Goal: Information Seeking & Learning: Learn about a topic

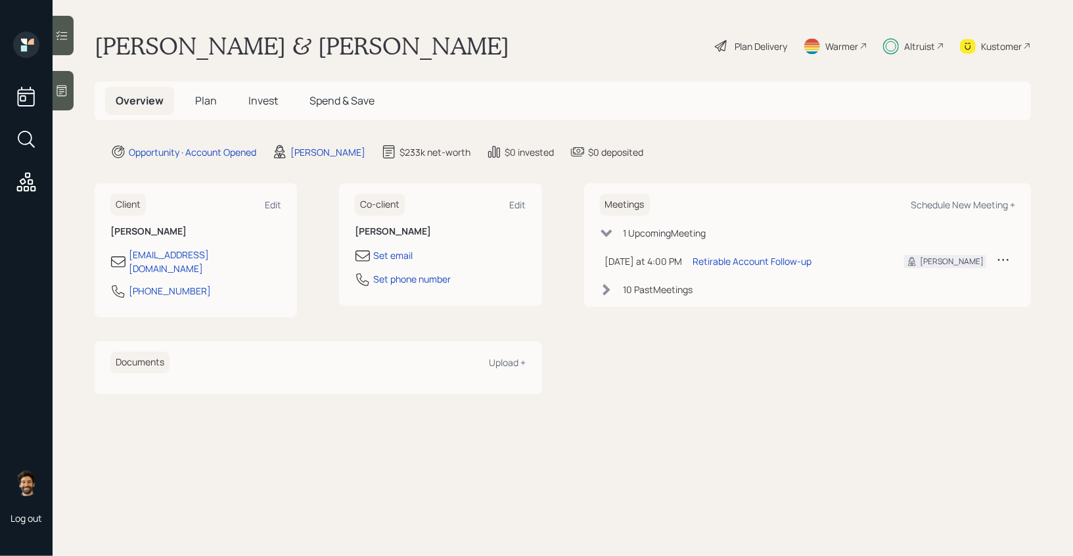
click at [254, 112] on h5 "Invest" at bounding box center [263, 101] width 51 height 28
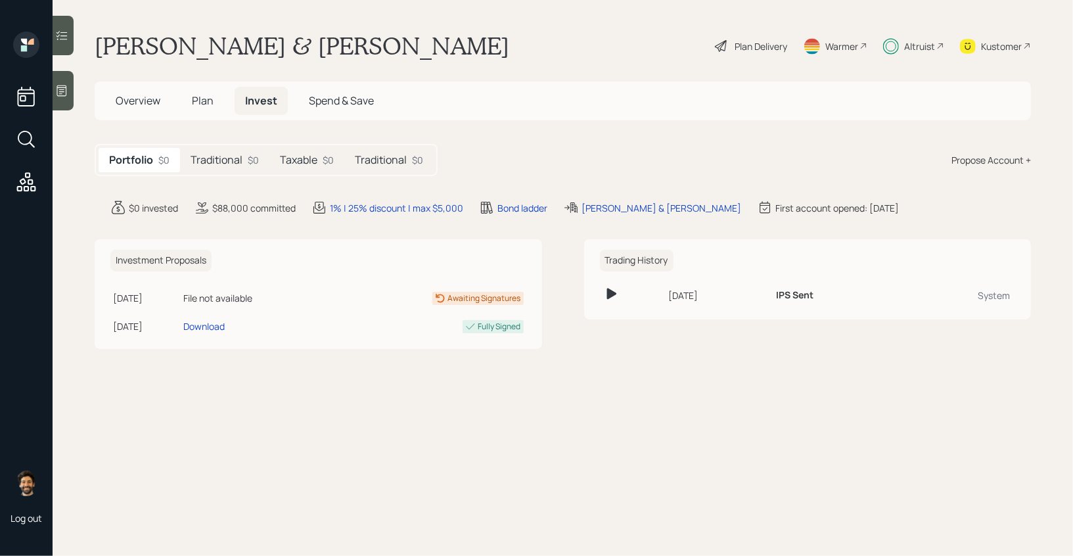
click at [209, 166] on h5 "Traditional" at bounding box center [217, 160] width 52 height 12
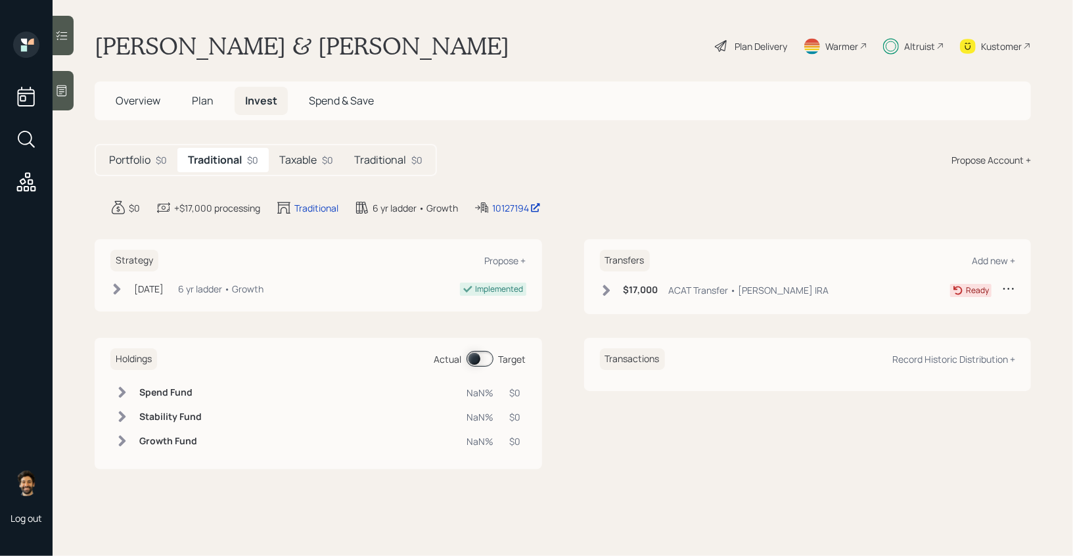
click at [304, 158] on h5 "Taxable" at bounding box center [297, 160] width 37 height 12
click at [371, 157] on h5 "Traditional" at bounding box center [380, 160] width 52 height 12
click at [304, 160] on h5 "Taxable" at bounding box center [295, 160] width 37 height 12
click at [231, 160] on h5 "Traditional" at bounding box center [214, 160] width 52 height 12
click at [373, 164] on h5 "Traditional" at bounding box center [380, 160] width 52 height 12
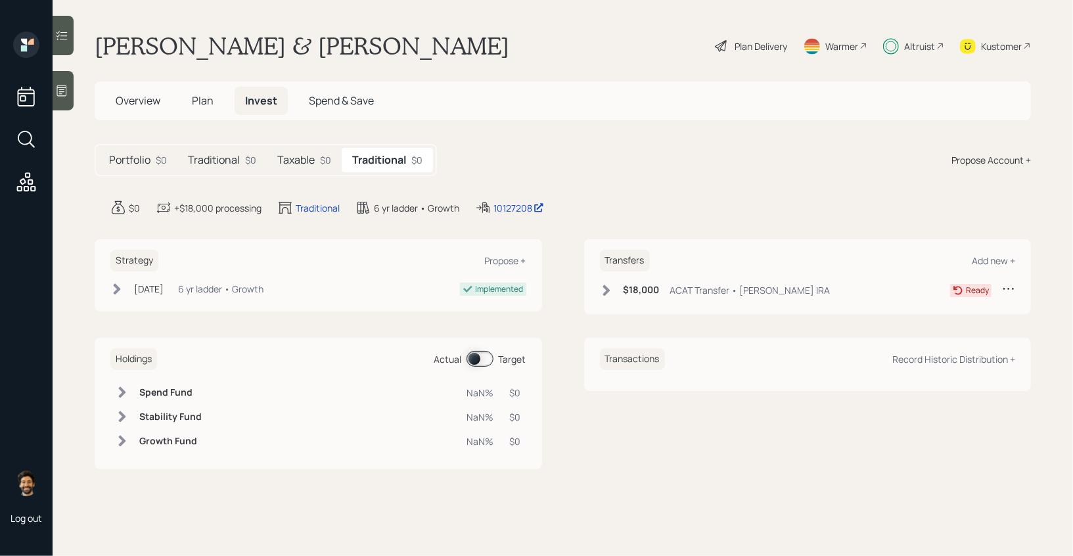
click at [899, 53] on div "Altruist" at bounding box center [913, 46] width 61 height 29
click at [918, 43] on div "Altruist" at bounding box center [919, 46] width 31 height 14
click at [200, 101] on span "Plan" at bounding box center [203, 100] width 22 height 14
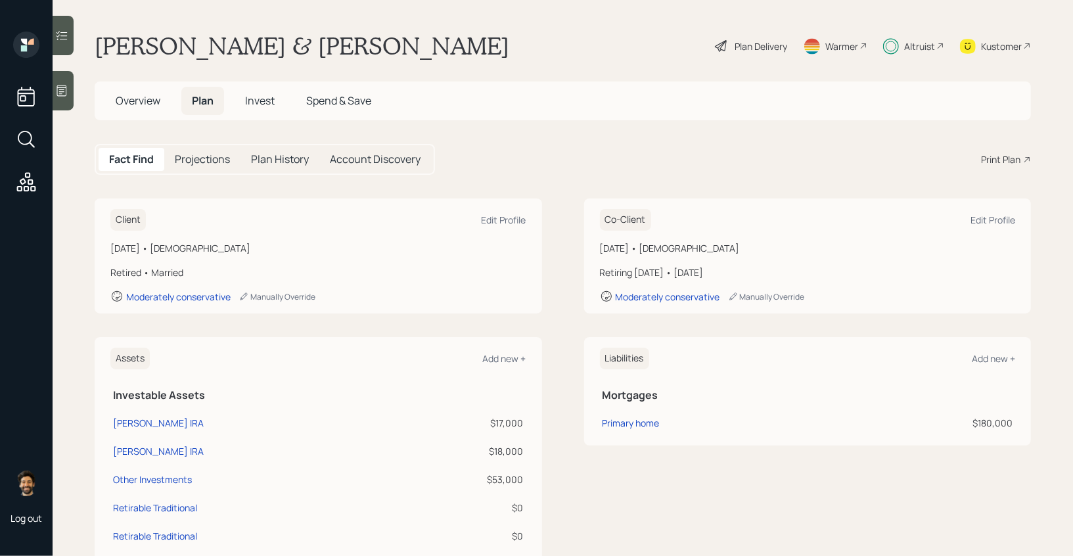
click at [255, 101] on span "Invest" at bounding box center [260, 100] width 30 height 14
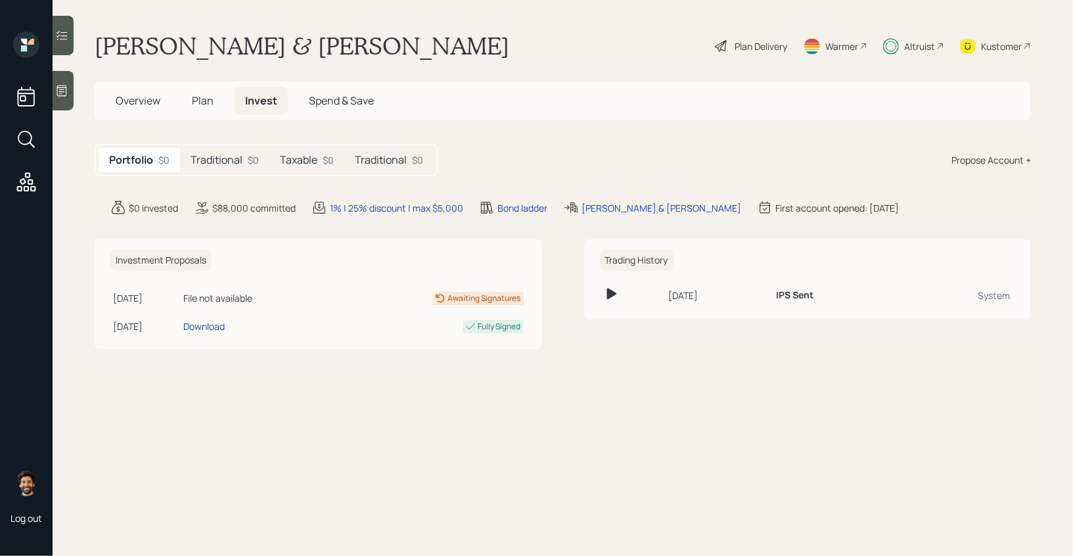
click at [230, 154] on h5 "Traditional" at bounding box center [217, 160] width 52 height 12
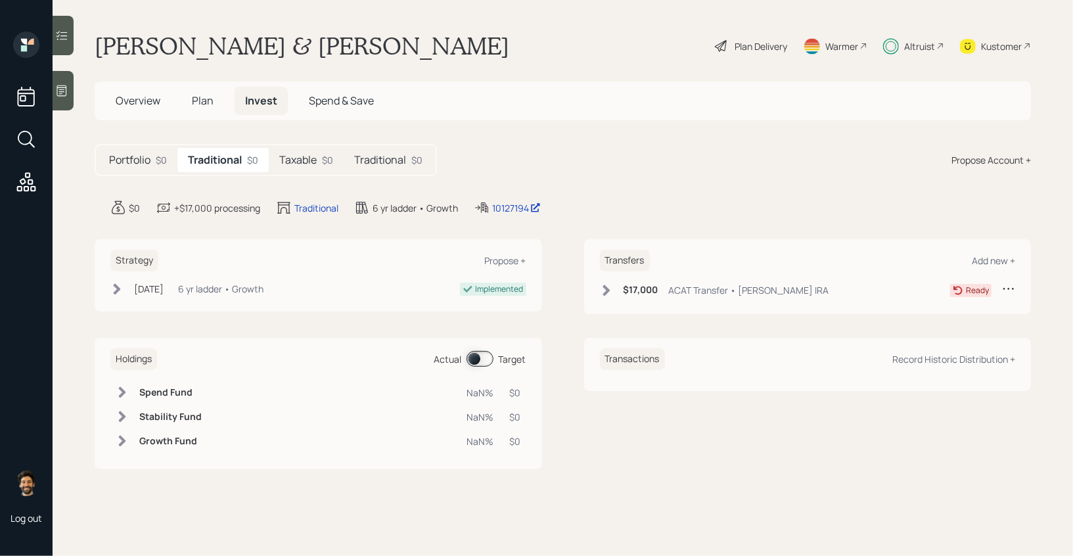
click at [313, 148] on div "Taxable $0" at bounding box center [306, 160] width 75 height 24
click at [196, 92] on h5 "Plan" at bounding box center [202, 101] width 43 height 28
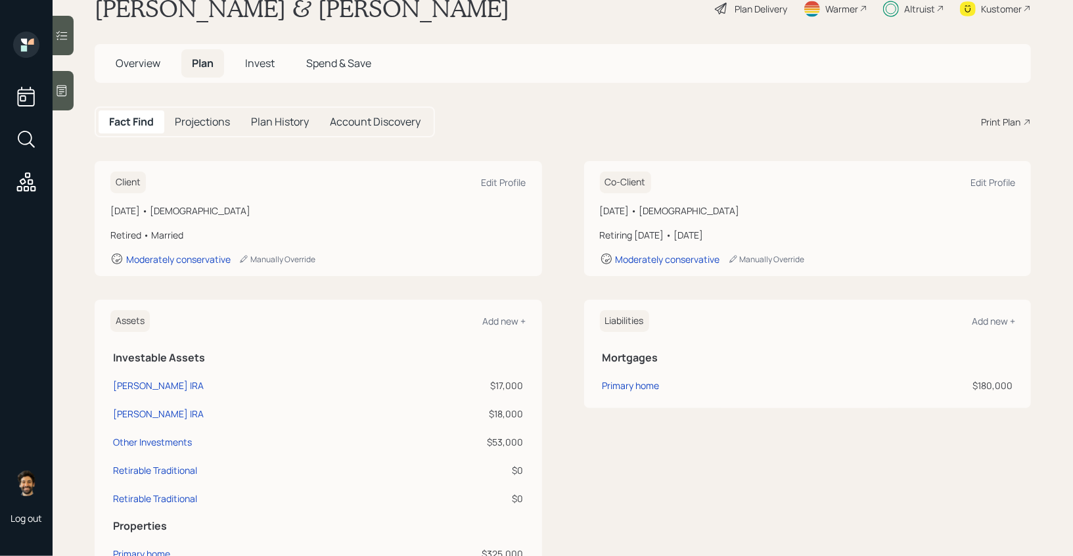
scroll to position [3, 0]
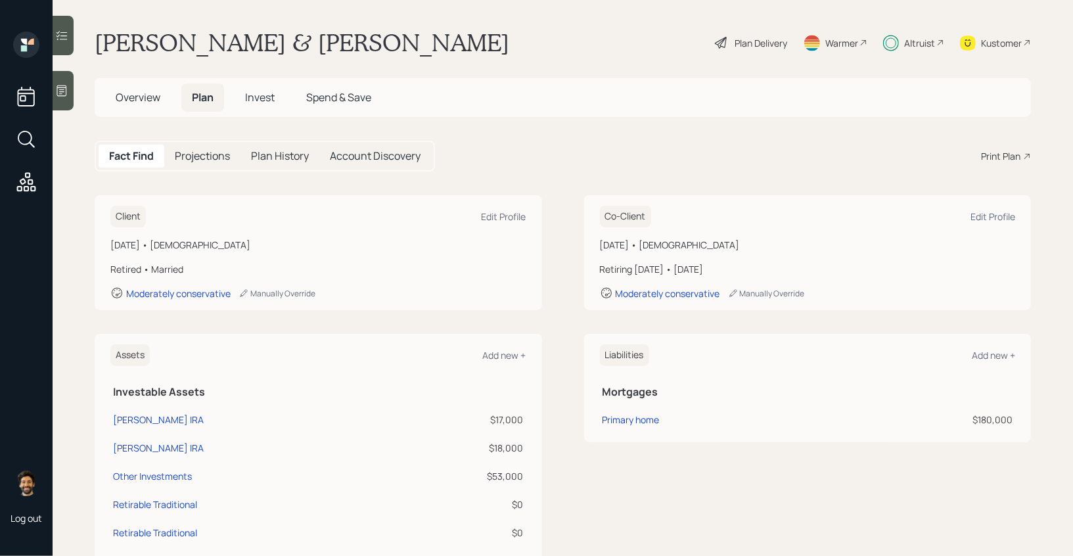
click at [254, 96] on span "Invest" at bounding box center [260, 97] width 30 height 14
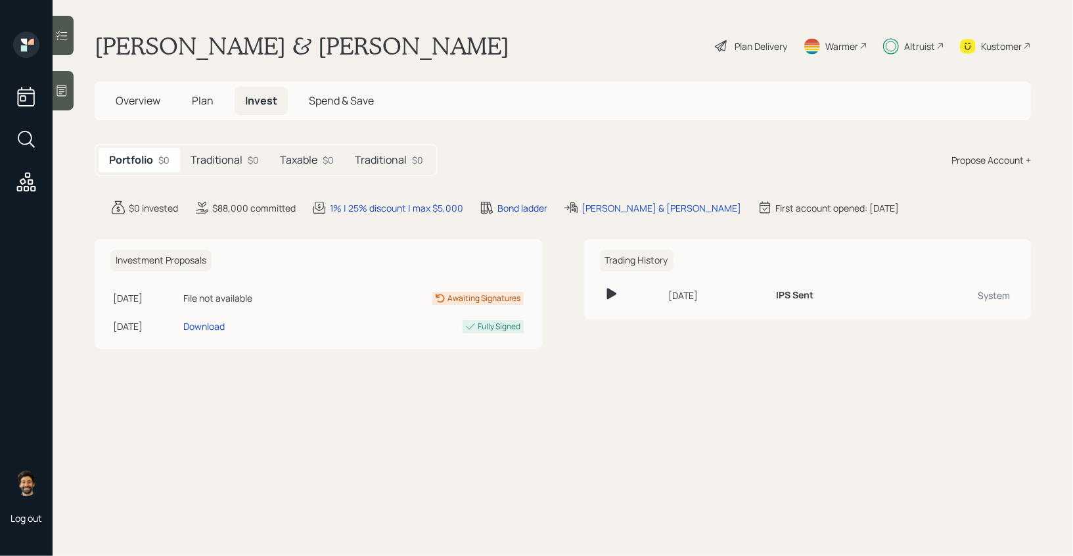
click at [246, 157] on div "Traditional $0" at bounding box center [224, 160] width 89 height 24
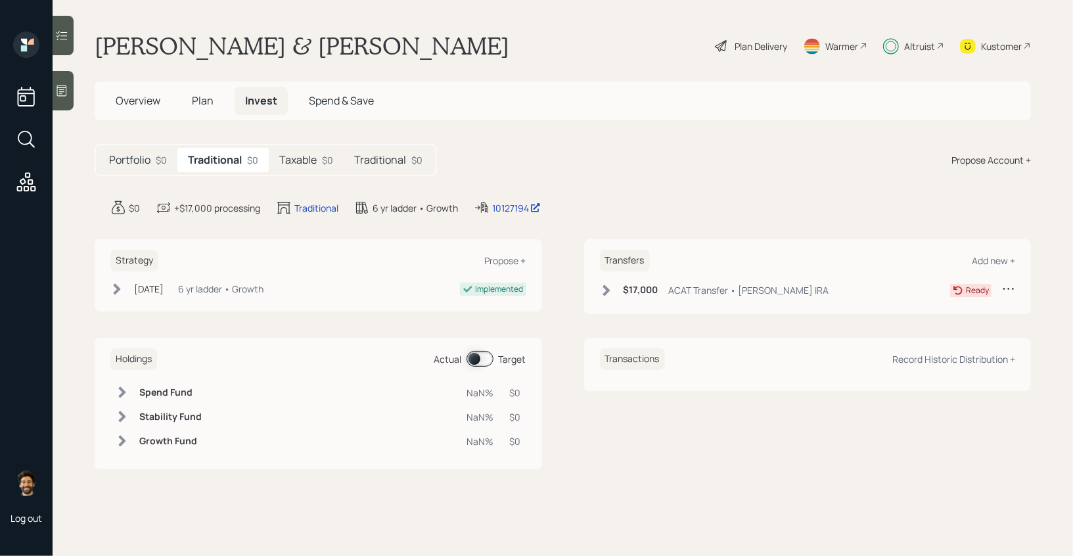
click at [298, 160] on h5 "Taxable" at bounding box center [297, 160] width 37 height 12
click at [401, 154] on h5 "Traditional" at bounding box center [380, 160] width 52 height 12
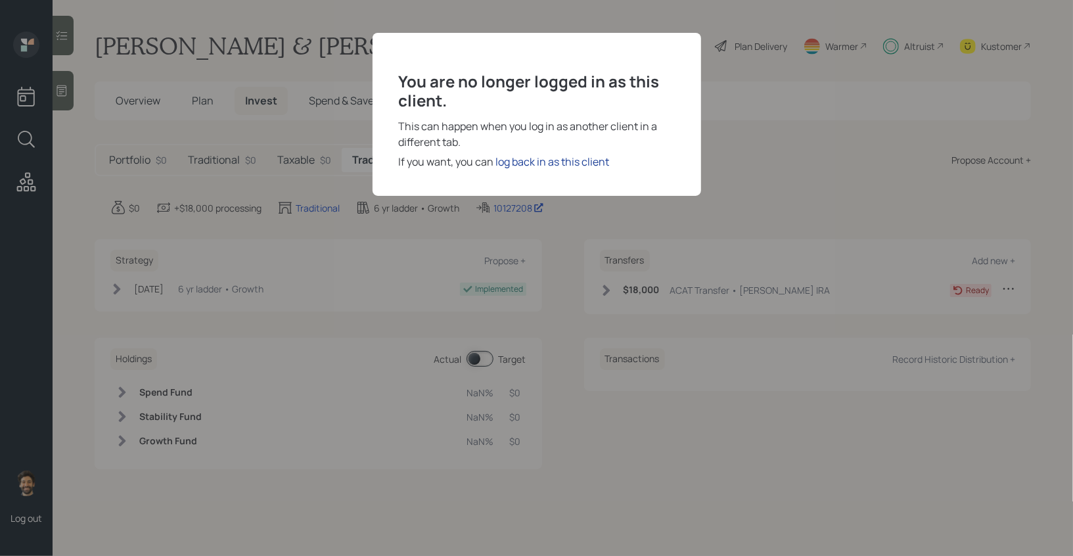
click at [511, 162] on div "log back in as this client" at bounding box center [553, 162] width 114 height 16
